Goal: Contribute content

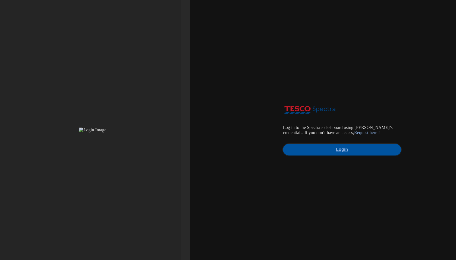
click at [330, 148] on link "Login" at bounding box center [342, 150] width 118 height 12
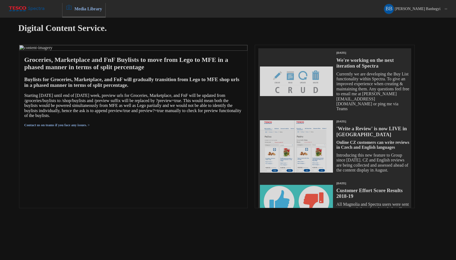
click at [91, 7] on span "Media Library" at bounding box center [88, 9] width 28 height 5
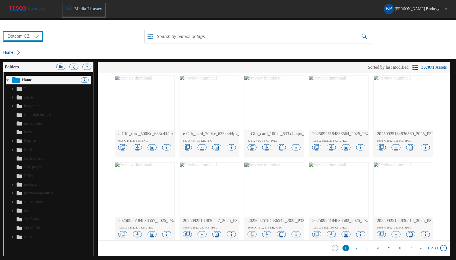
click at [32, 39] on select "Dotcom CZ Dotcom SK Dotcom UK" at bounding box center [23, 36] width 38 height 9
select select "flare-dotcom-sk"
click at [4, 32] on select "Dotcom CZ Dotcom SK Dotcom UK" at bounding box center [23, 36] width 38 height 9
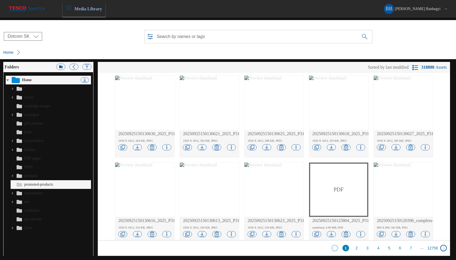
click at [44, 186] on link "promoted-products" at bounding box center [38, 185] width 29 height 9
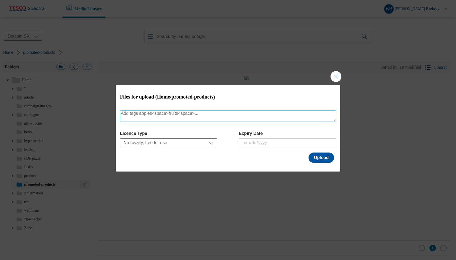
click at [191, 117] on textarea "Modal" at bounding box center [228, 116] width 216 height 12
type textarea "Low"
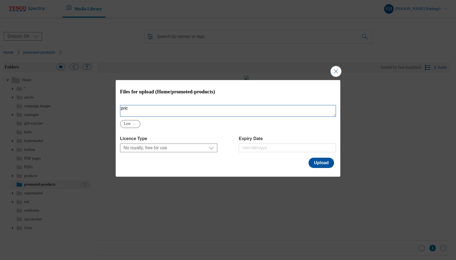
type textarea "price"
type textarea "guarantee"
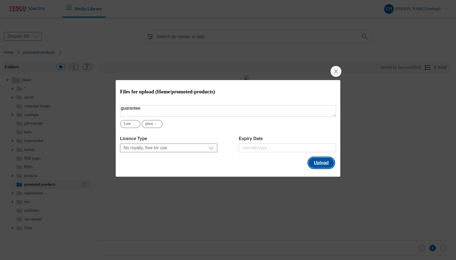
click at [321, 165] on button "Upload" at bounding box center [322, 163] width 26 height 10
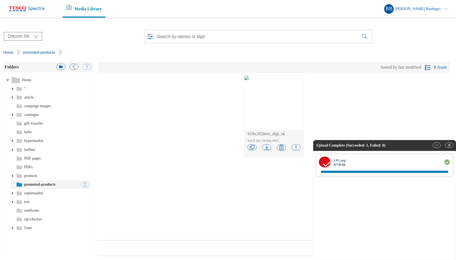
click at [354, 105] on div "618x202new_digi_sk 618 X 202, 195 KB, PNG Optimized URL (70% quality) Optimized…" at bounding box center [274, 157] width 353 height 168
click at [448, 147] on button "button" at bounding box center [450, 145] width 8 height 5
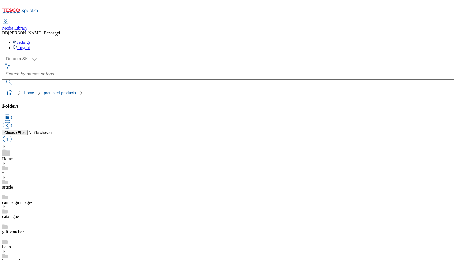
select select "flare-dotcom-sk"
